Goal: Task Accomplishment & Management: Use online tool/utility

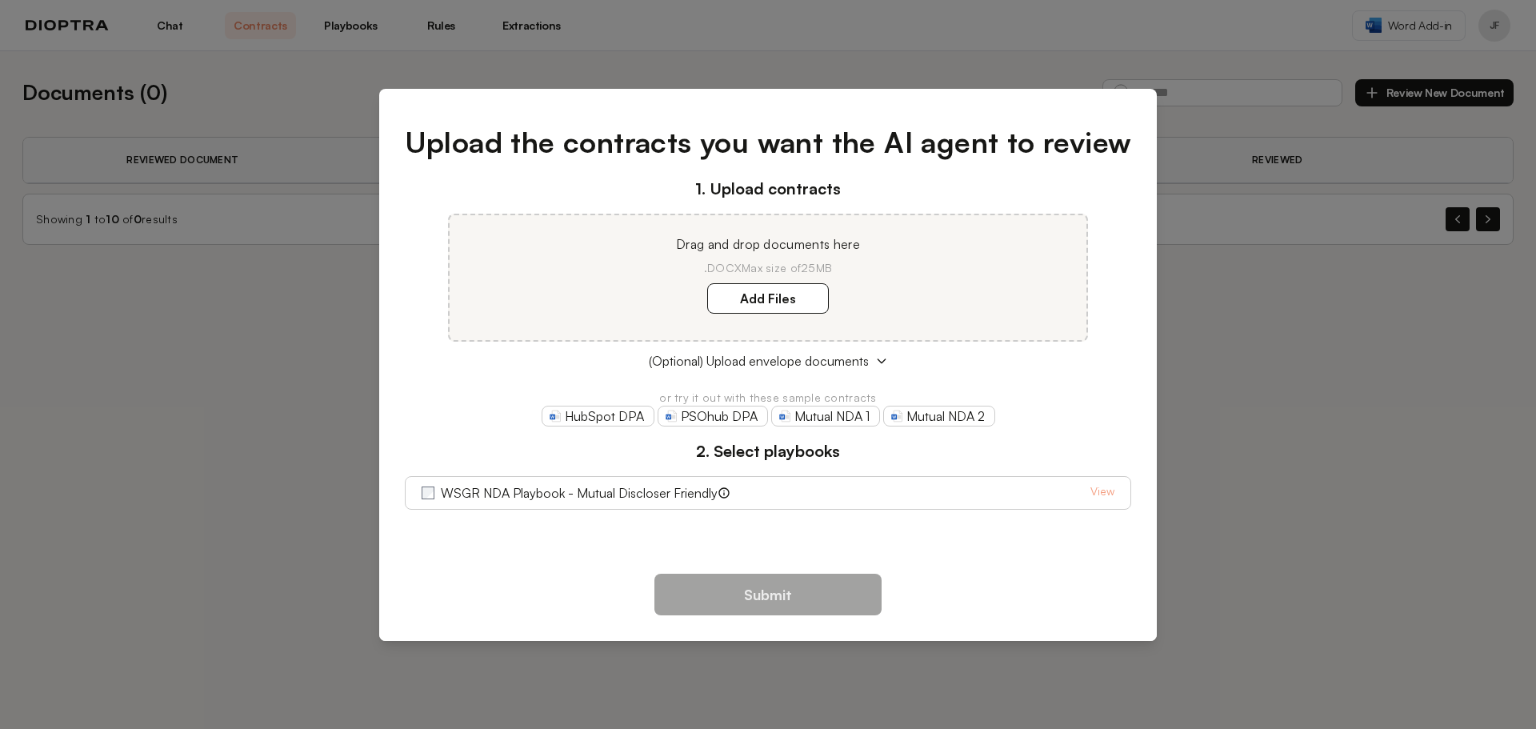
click at [462, 384] on div "1. Upload contracts Drag and drop documents here .DOCX Max size of 25MB Add Fil…" at bounding box center [768, 343] width 727 height 333
click at [1074, 606] on div "Submit" at bounding box center [768, 601] width 778 height 80
click at [1306, 543] on div "Upload the contracts you want the AI agent to review 1. Upload contracts Drag a…" at bounding box center [768, 364] width 1536 height 729
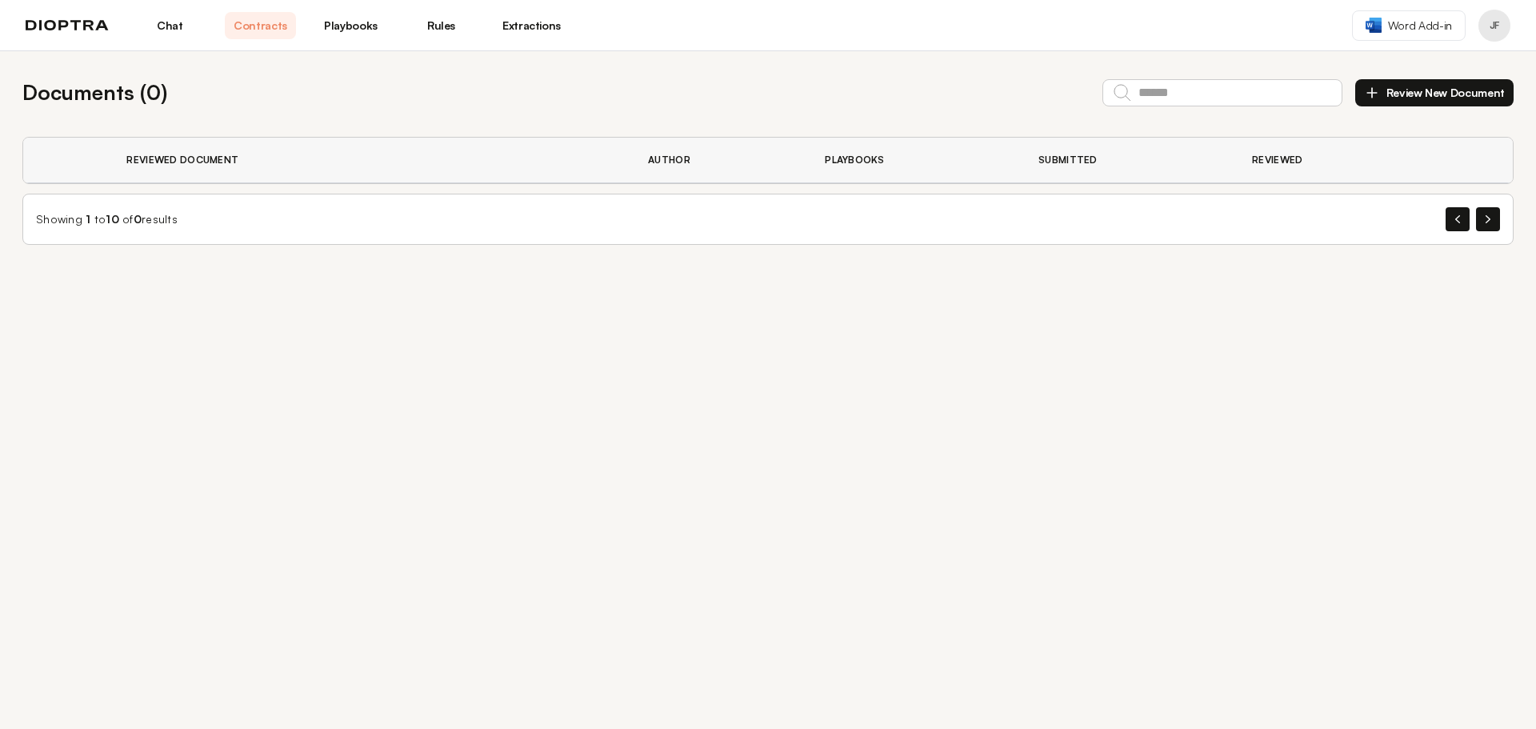
click at [66, 30] on img at bounding box center [67, 25] width 83 height 11
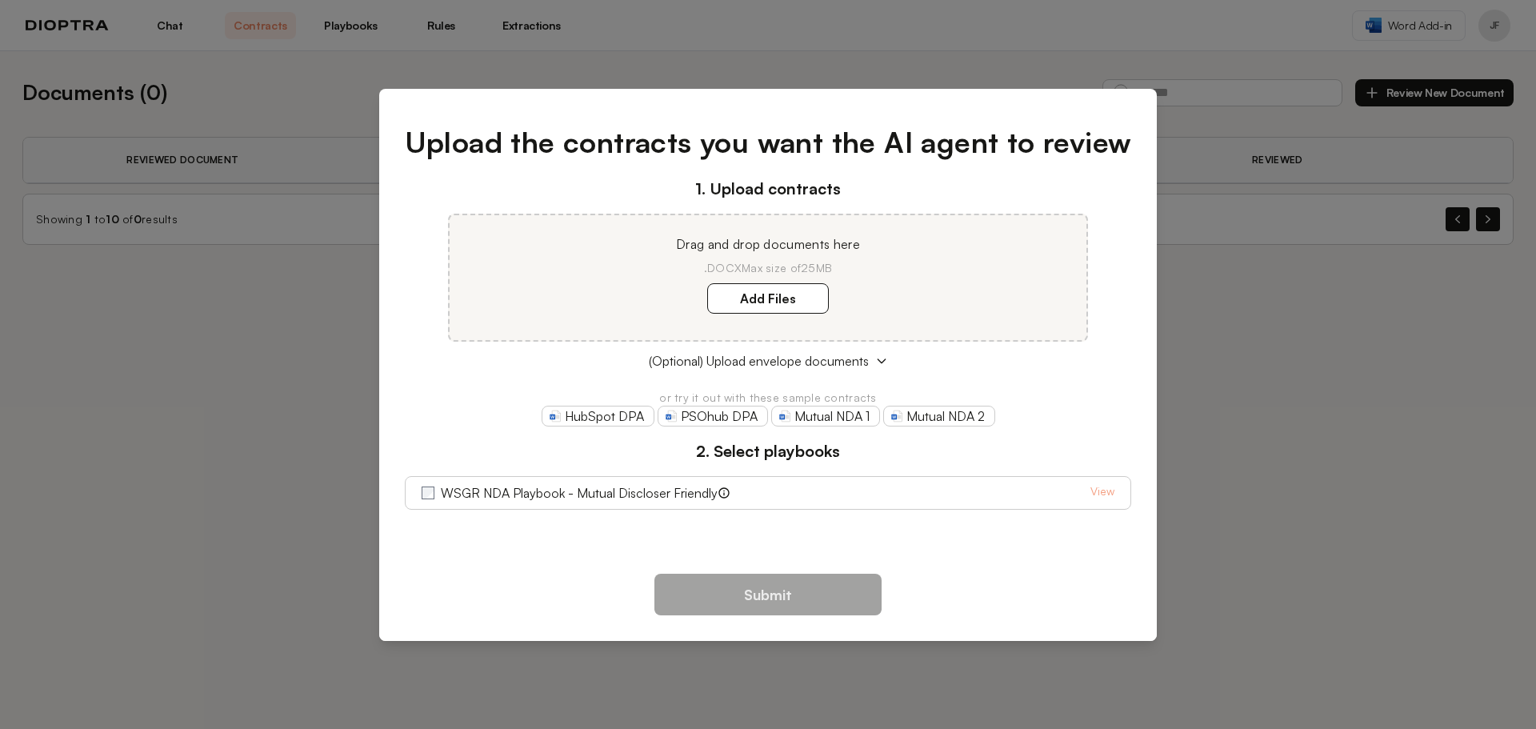
click at [172, 346] on div "Upload the contracts you want the AI agent to review 1. Upload contracts Drag a…" at bounding box center [768, 364] width 1536 height 729
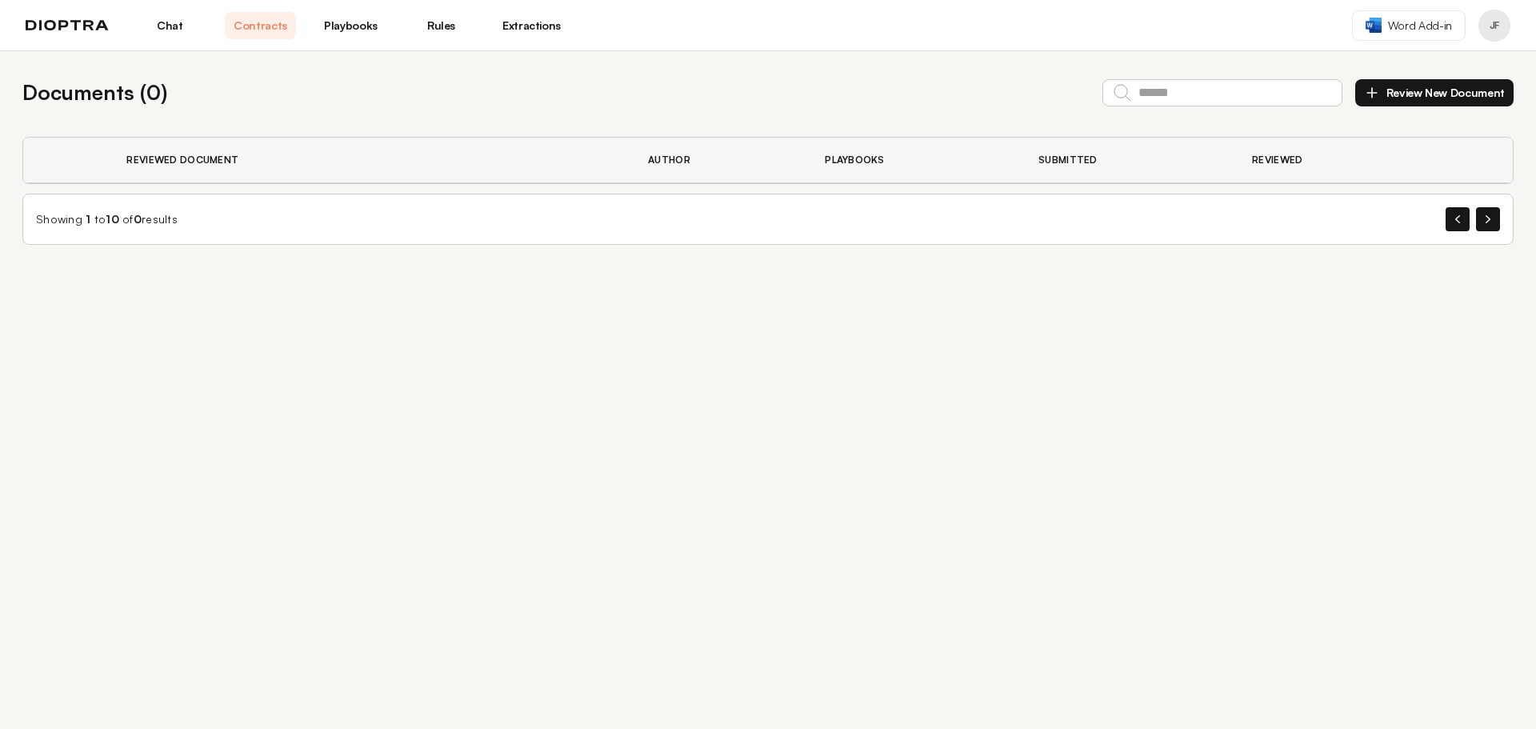
click at [174, 25] on link "Chat" at bounding box center [169, 25] width 71 height 27
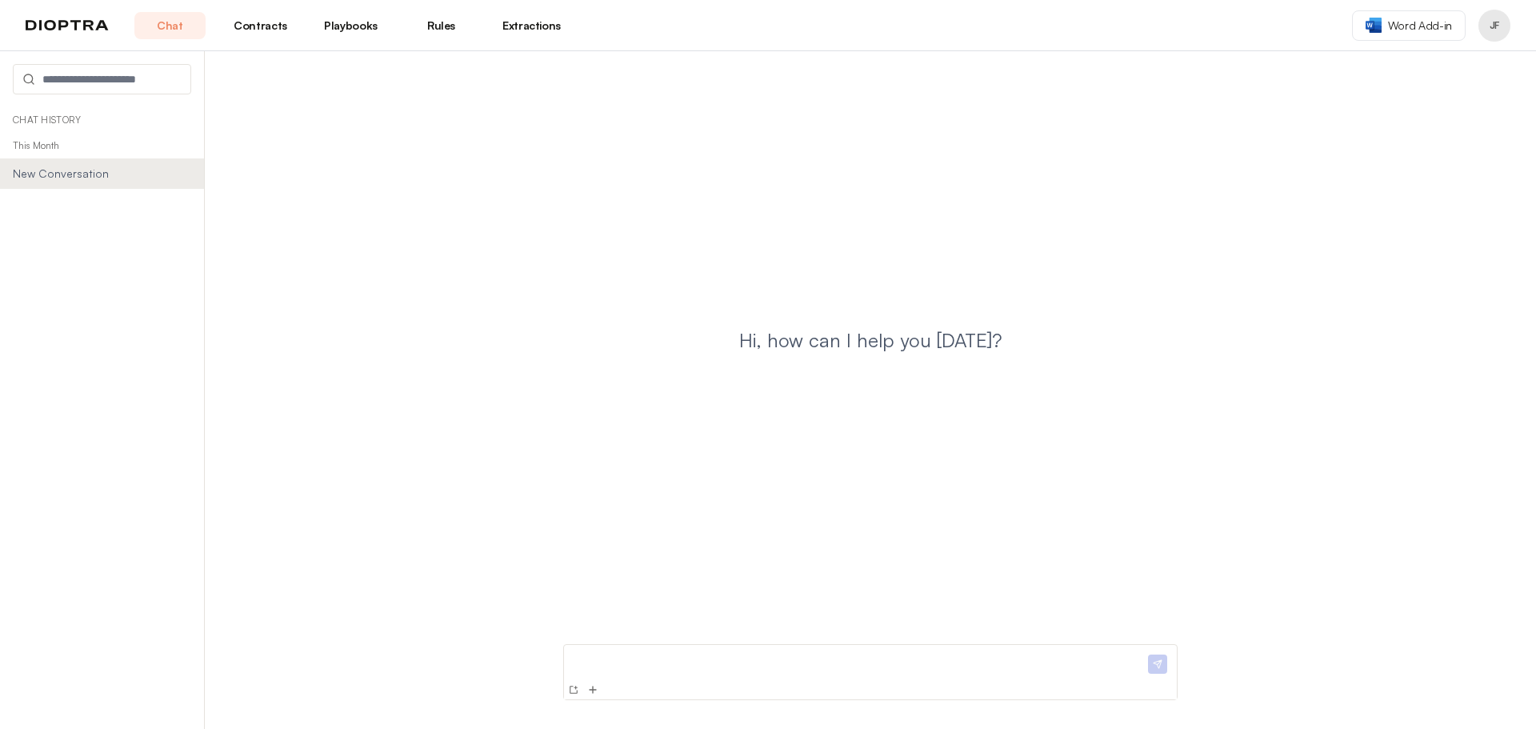
click at [262, 30] on link "Contracts" at bounding box center [260, 25] width 71 height 27
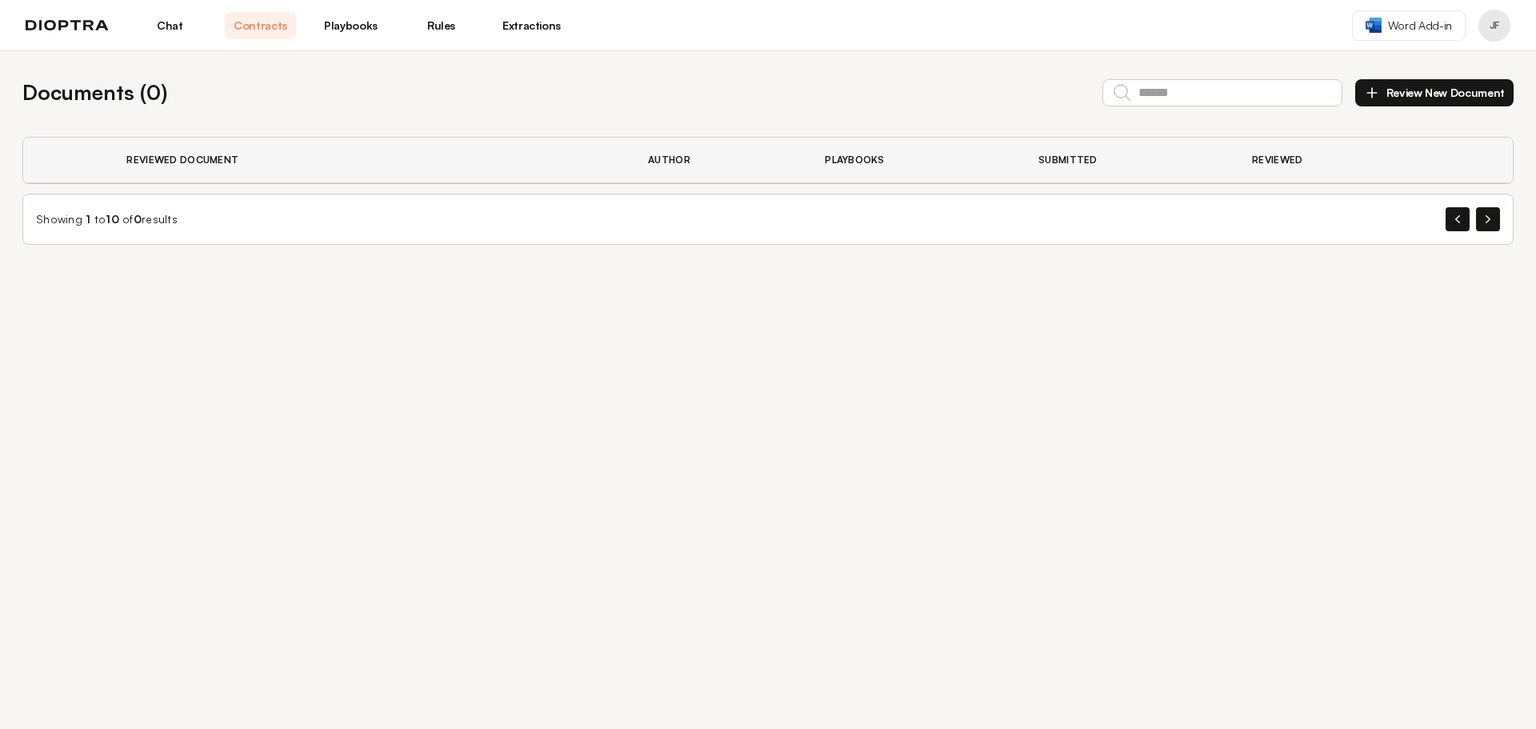
click at [347, 27] on link "Playbooks" at bounding box center [350, 25] width 71 height 27
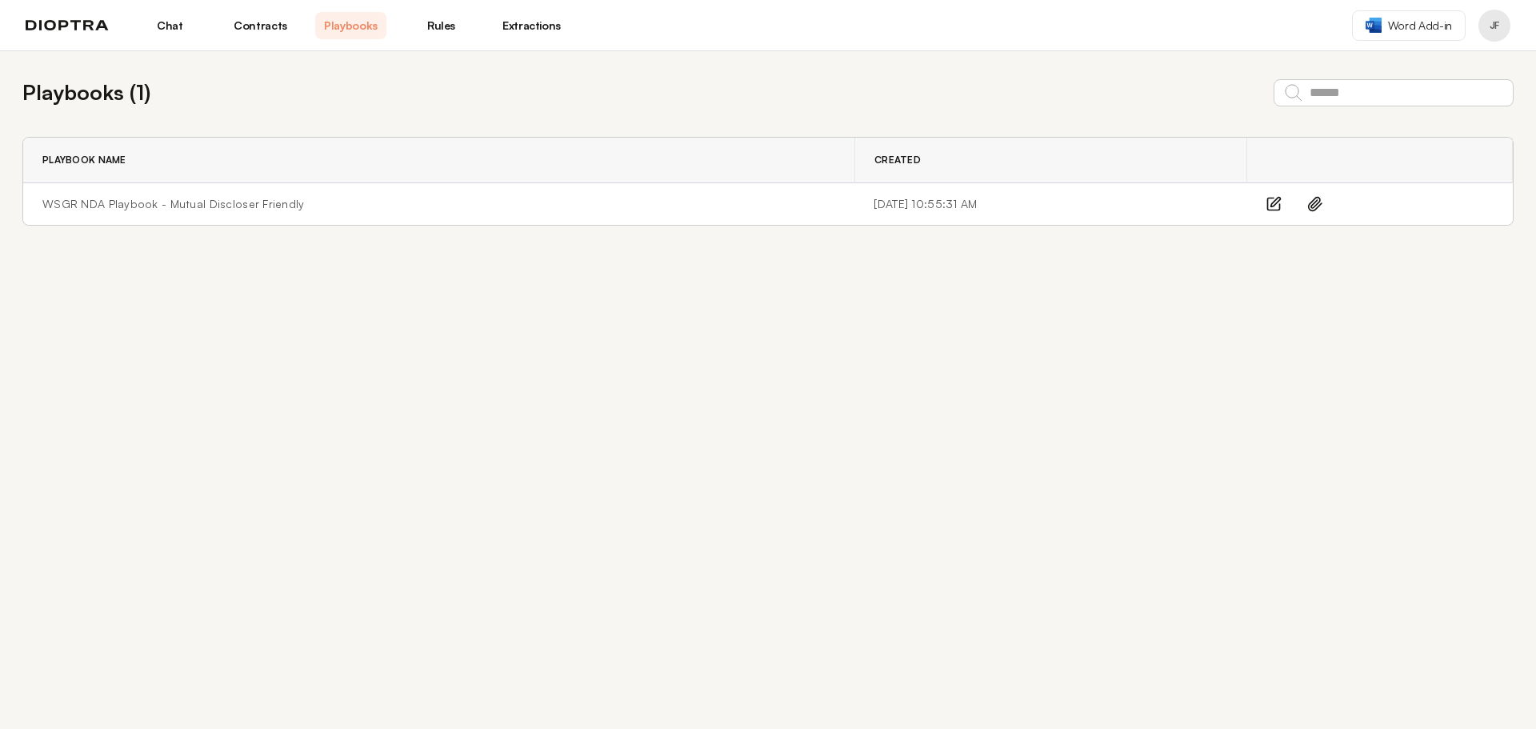
click at [442, 26] on link "Rules" at bounding box center [441, 25] width 71 height 27
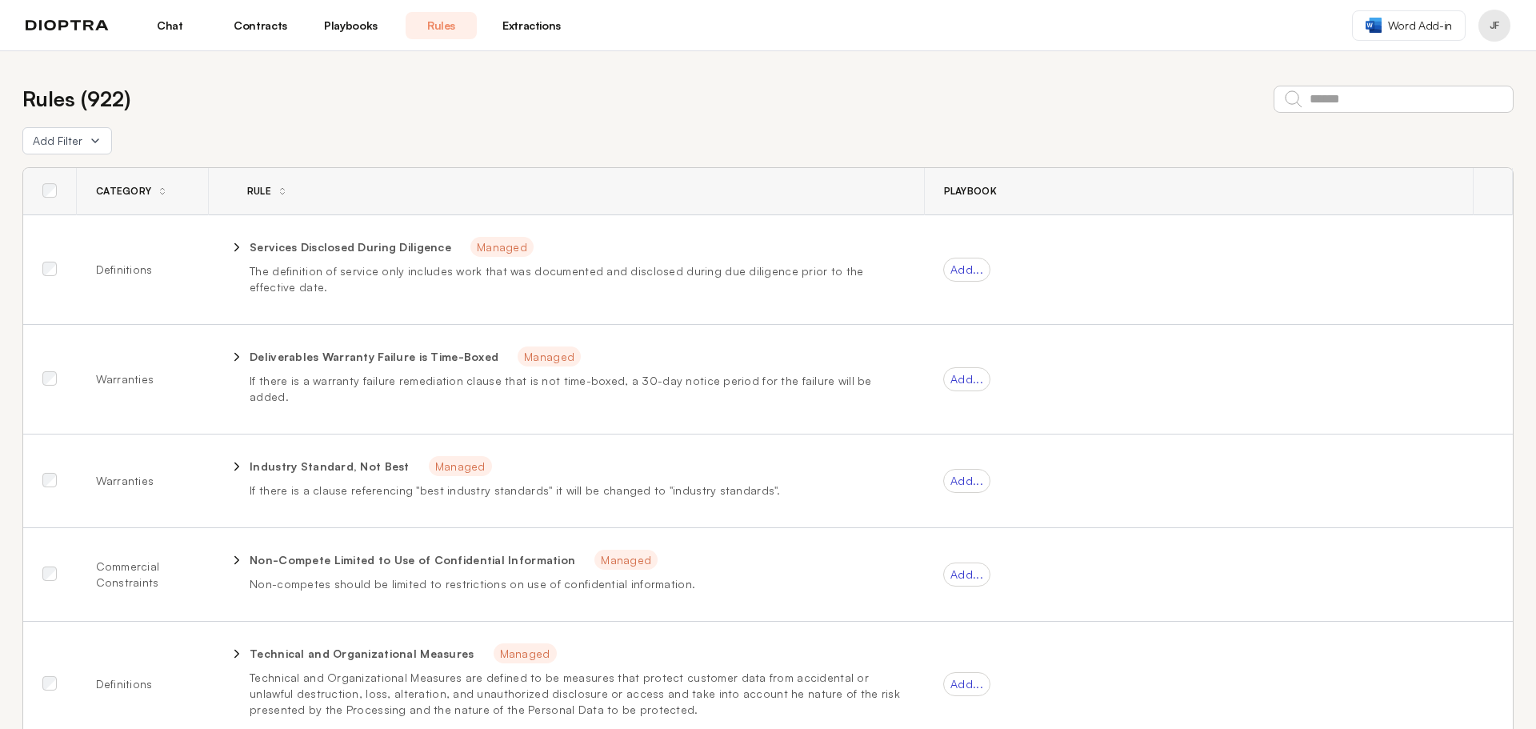
click at [515, 17] on link "Extractions" at bounding box center [531, 25] width 71 height 27
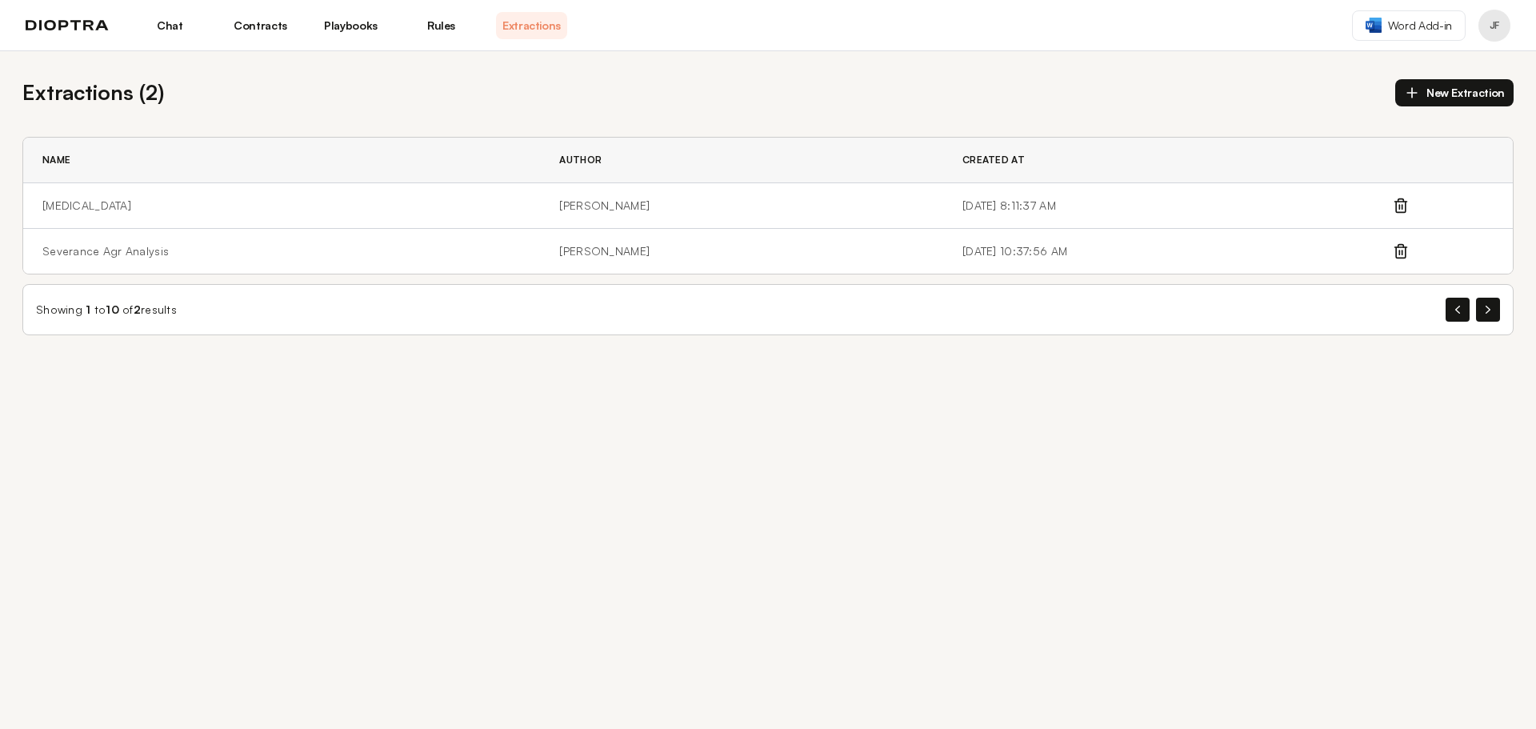
click at [272, 25] on link "Contracts" at bounding box center [260, 25] width 71 height 27
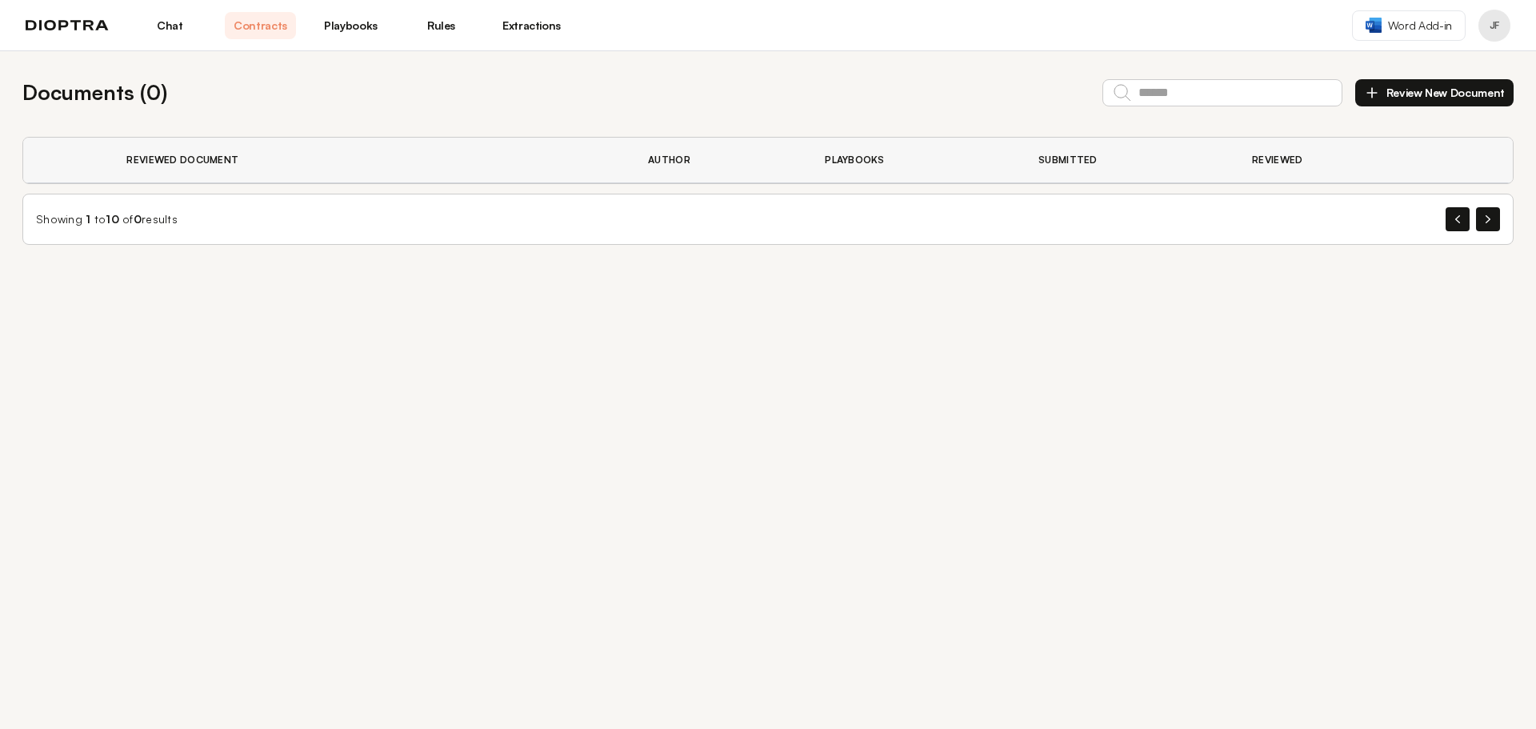
click at [358, 26] on link "Playbooks" at bounding box center [350, 25] width 71 height 27
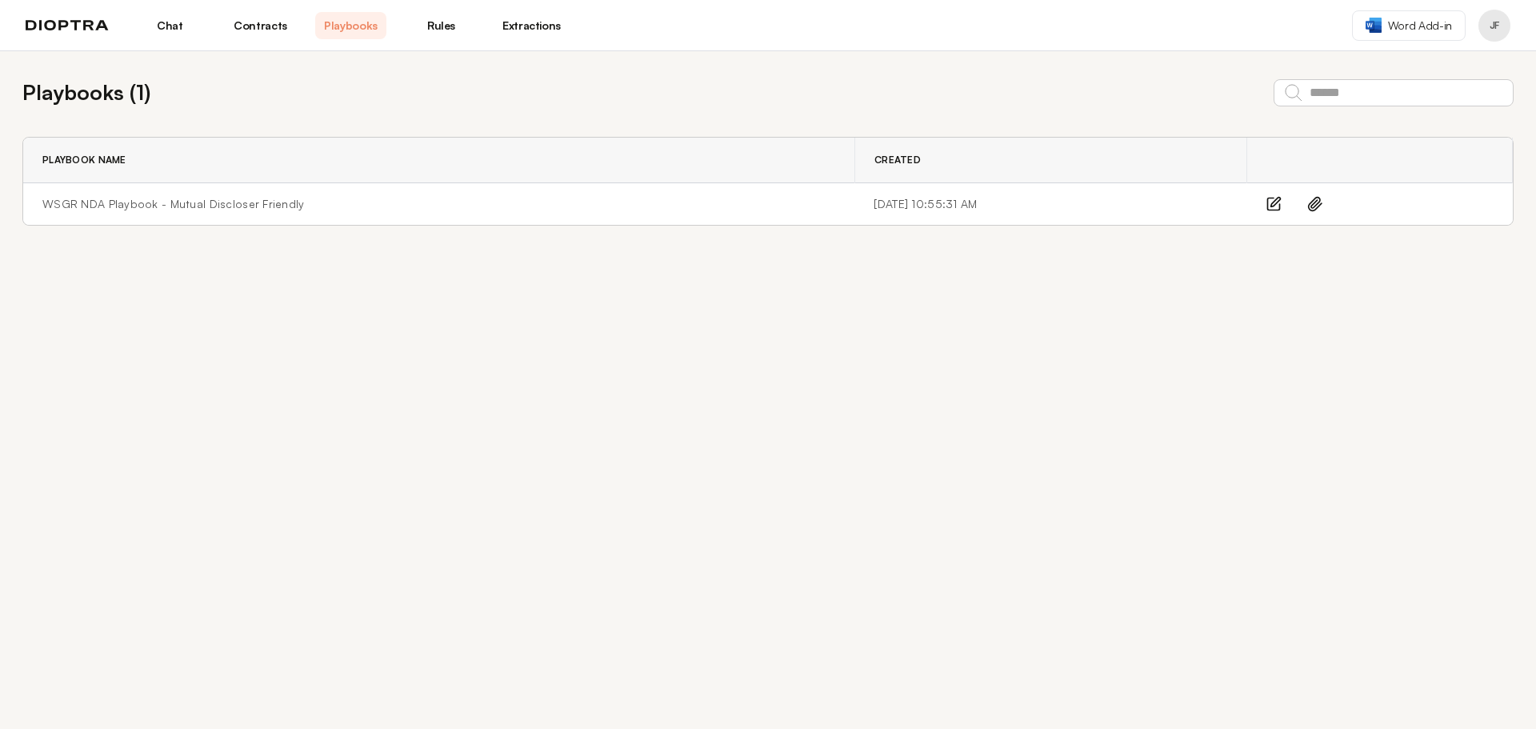
click at [437, 22] on link "Rules" at bounding box center [441, 25] width 71 height 27
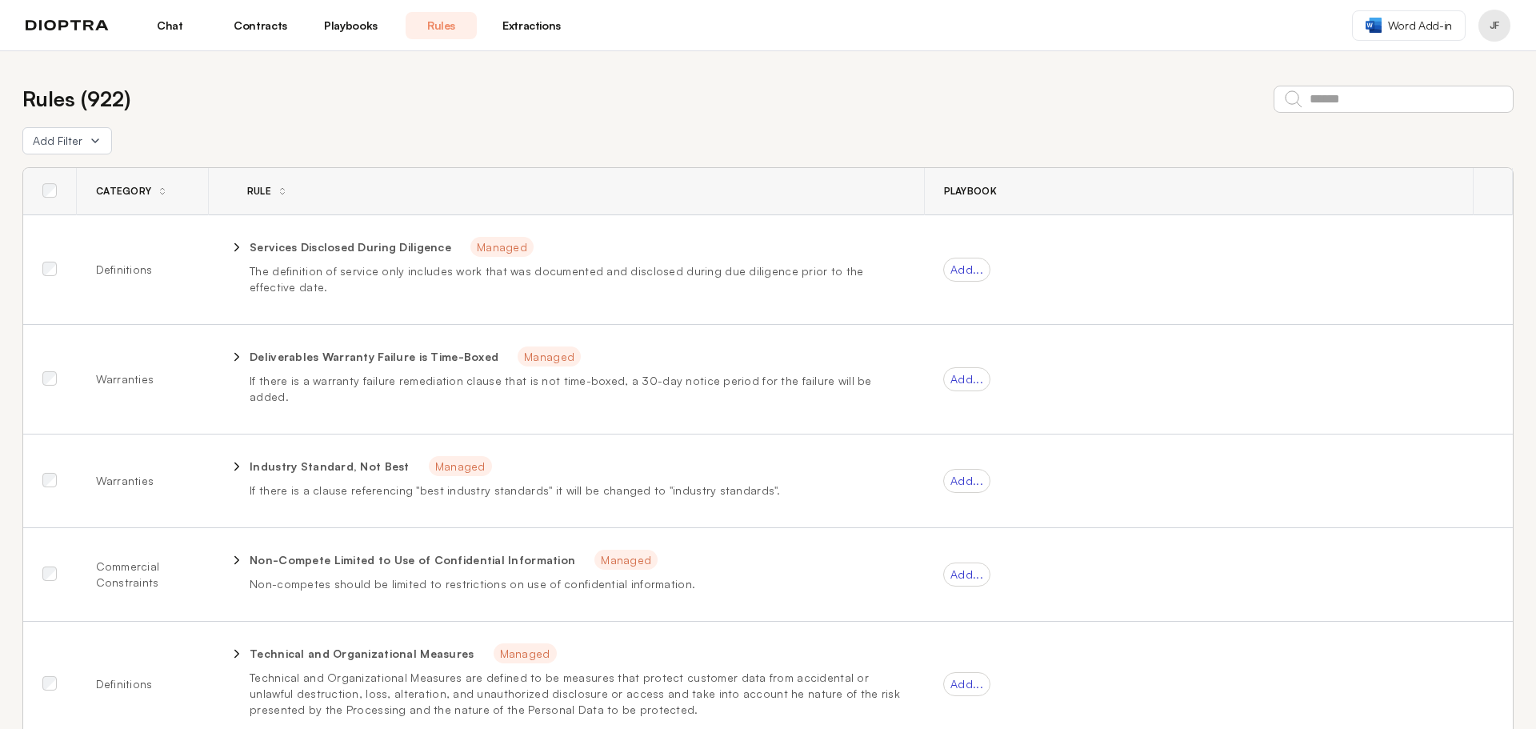
drag, startPoint x: 1219, startPoint y: 24, endPoint x: 1209, endPoint y: 16, distance: 13.1
click at [1219, 24] on header "Chat Contracts Playbooks Rules Extractions Word Add-in JF" at bounding box center [768, 25] width 1536 height 51
